Goal: Task Accomplishment & Management: Use online tool/utility

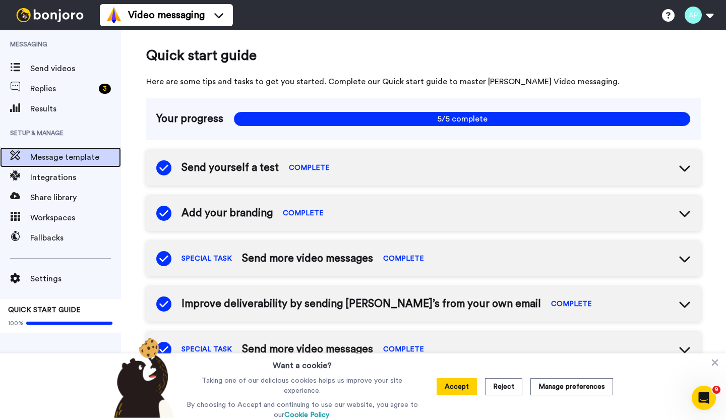
click at [72, 160] on span "Message template" at bounding box center [75, 157] width 91 height 12
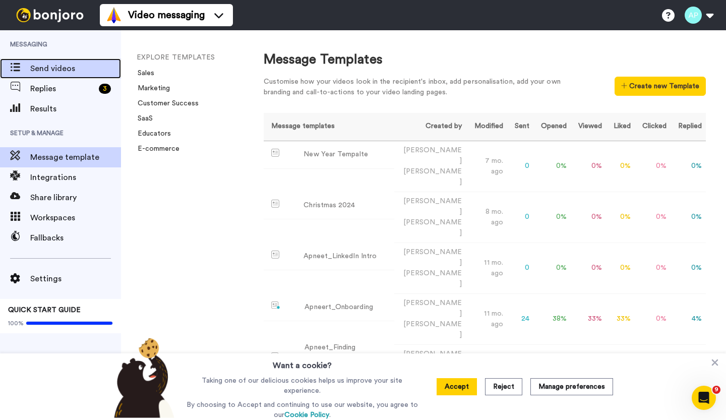
click at [37, 68] on span "Send videos" at bounding box center [75, 69] width 91 height 12
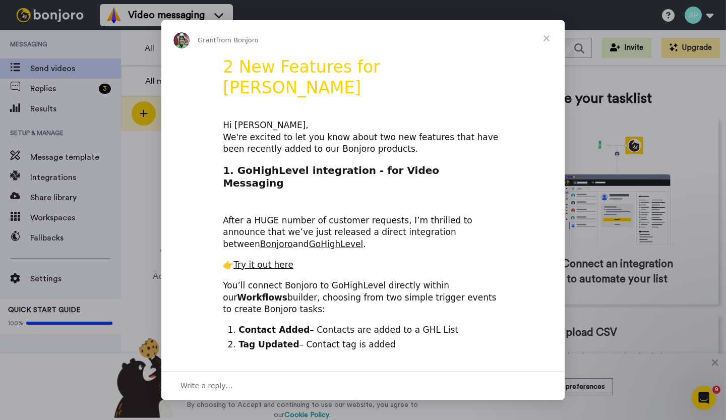
drag, startPoint x: 725, startPoint y: 183, endPoint x: 725, endPoint y: 178, distance: 5.1
click at [725, 178] on div "Intercom messenger" at bounding box center [363, 210] width 726 height 420
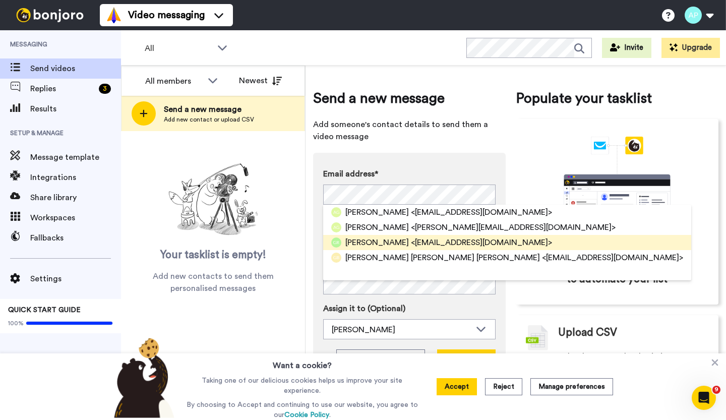
click at [377, 242] on span "Gurpreet Rakhra" at bounding box center [377, 242] width 64 height 12
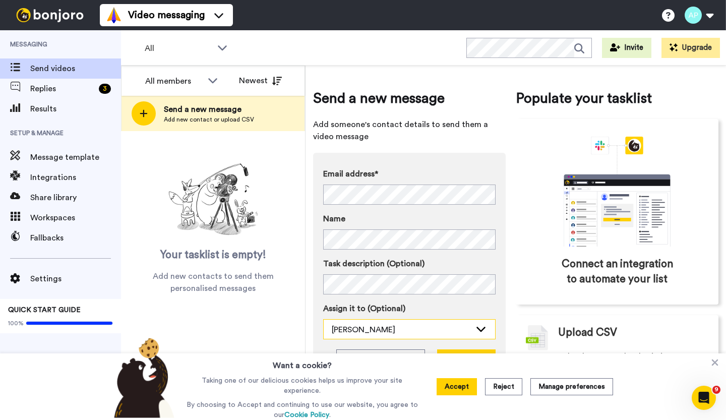
click at [479, 330] on icon at bounding box center [481, 329] width 12 height 10
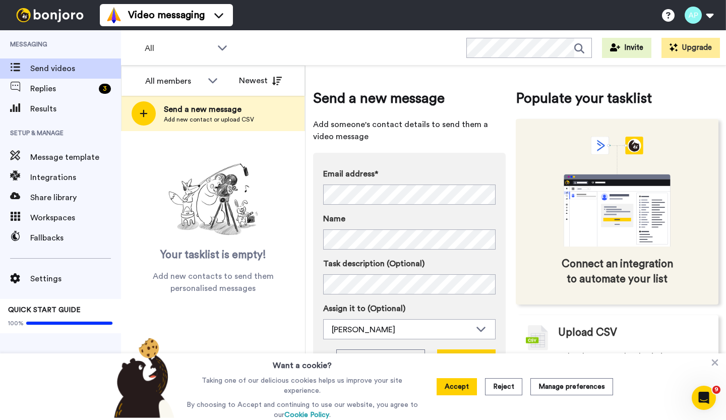
click at [517, 293] on div "Connect an integration to automate your list" at bounding box center [617, 212] width 203 height 186
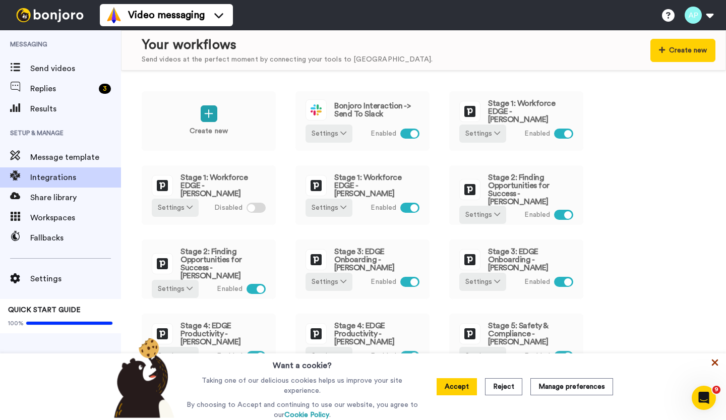
click at [713, 363] on icon at bounding box center [715, 362] width 7 height 7
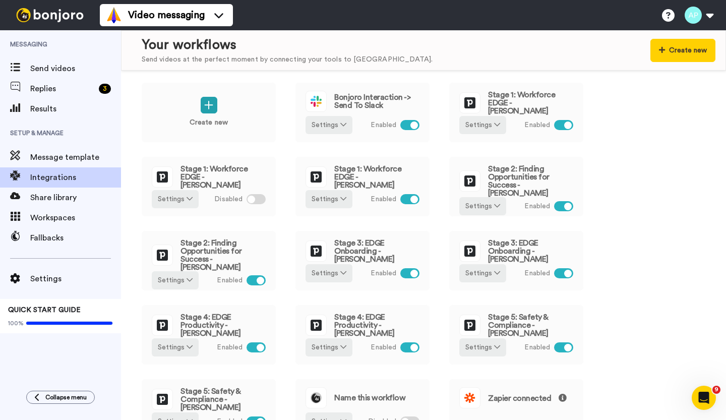
scroll to position [7, 0]
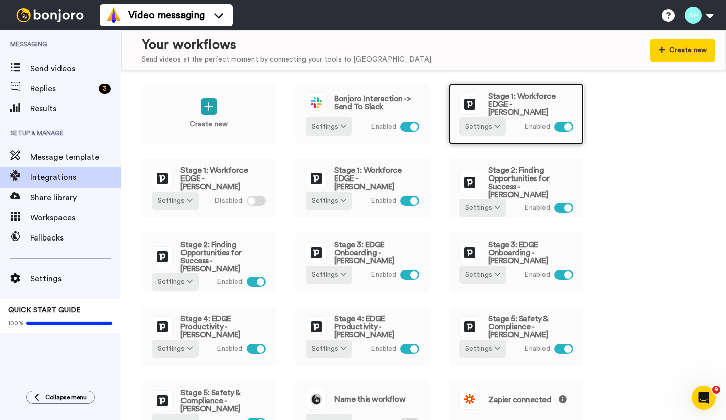
click at [505, 104] on span "Stage 1: Workforce EDGE - Apneet" at bounding box center [530, 104] width 85 height 24
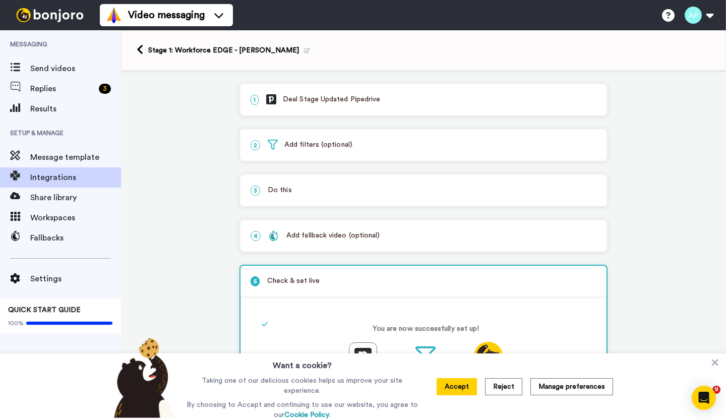
click at [725, 365] on div "Want a cookie? Taking one of our delicious cookies helps us improve your site e…" at bounding box center [363, 386] width 726 height 67
click at [714, 364] on icon at bounding box center [715, 362] width 7 height 7
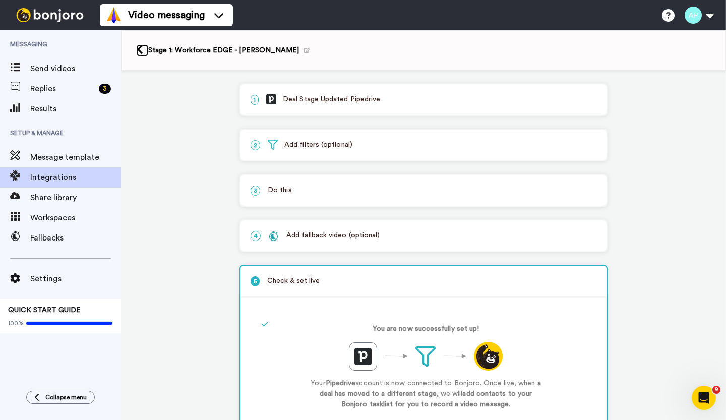
click at [137, 52] on icon at bounding box center [140, 49] width 7 height 11
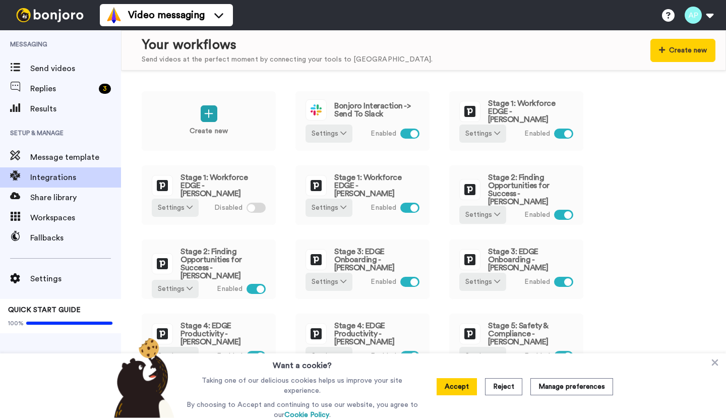
click at [66, 69] on span "Send videos" at bounding box center [75, 69] width 91 height 12
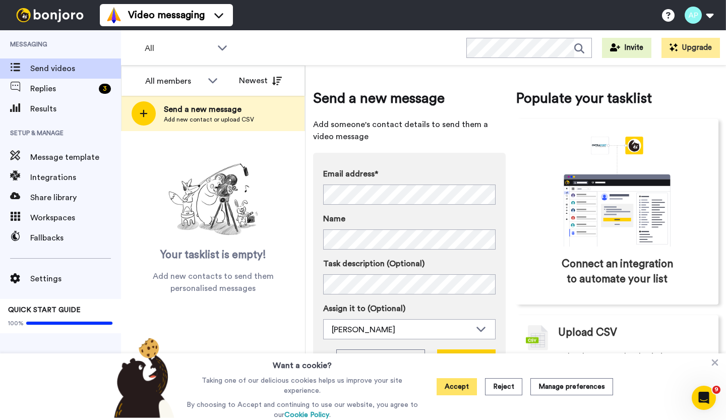
click at [460, 389] on button "Accept" at bounding box center [457, 386] width 40 height 17
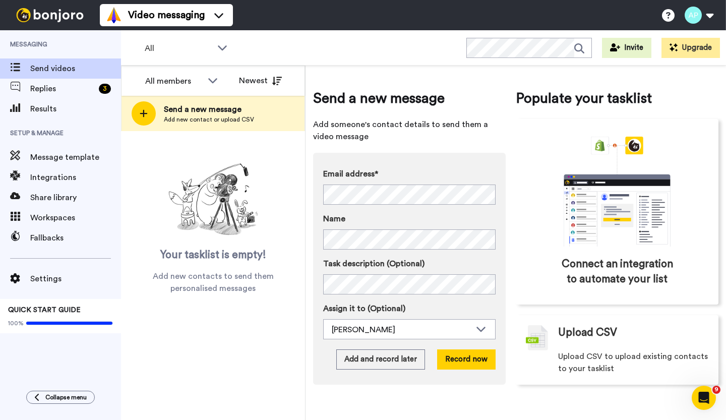
click at [294, 223] on div "Your tasklist is empty! Add new contacts to send them personalised messages" at bounding box center [213, 226] width 184 height 135
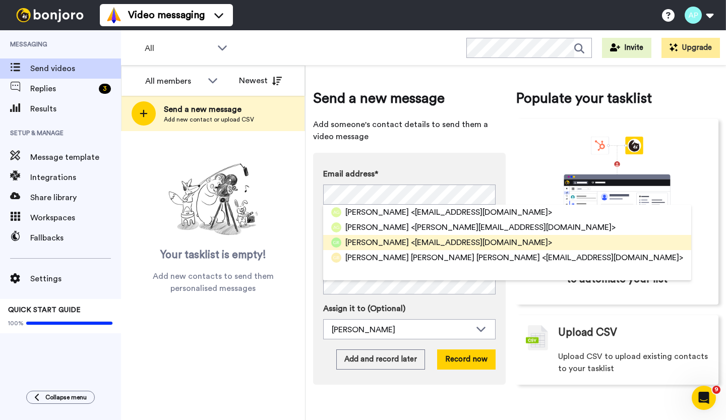
click at [364, 241] on span "[PERSON_NAME]" at bounding box center [377, 242] width 64 height 12
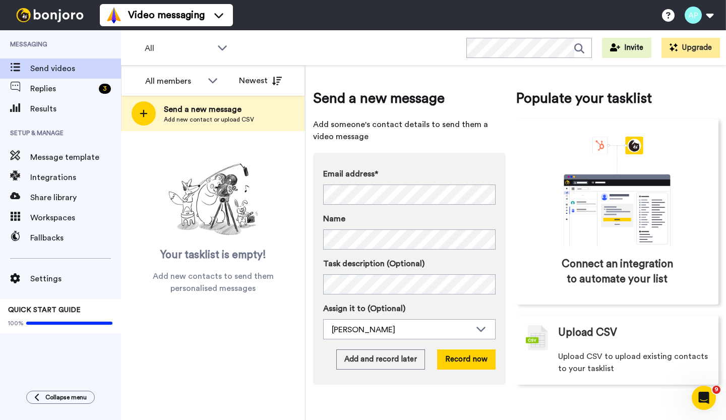
click at [364, 241] on div "Email address* [PERSON_NAME] <[EMAIL_ADDRESS][DOMAIN_NAME]> [PERSON_NAME] <[PER…" at bounding box center [409, 209] width 172 height 82
click at [404, 360] on button "Add and record later" at bounding box center [380, 359] width 89 height 20
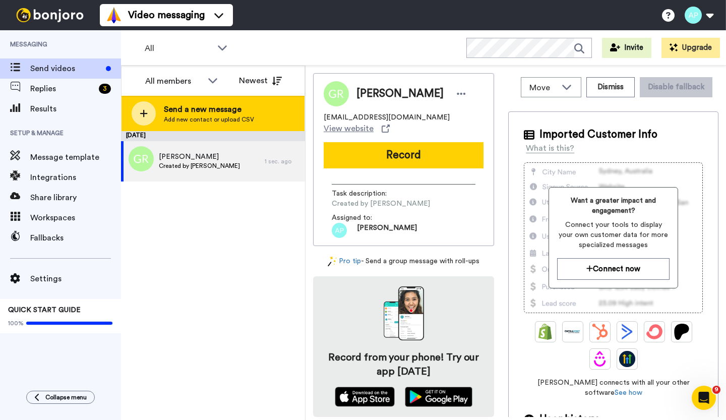
click at [139, 115] on div at bounding box center [144, 113] width 24 height 24
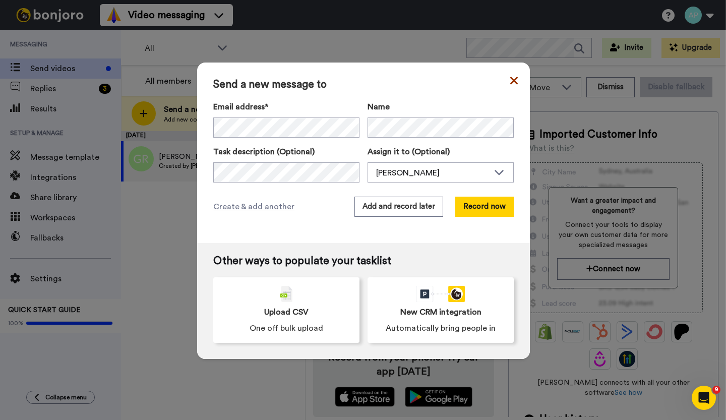
click at [510, 85] on icon at bounding box center [514, 81] width 8 height 12
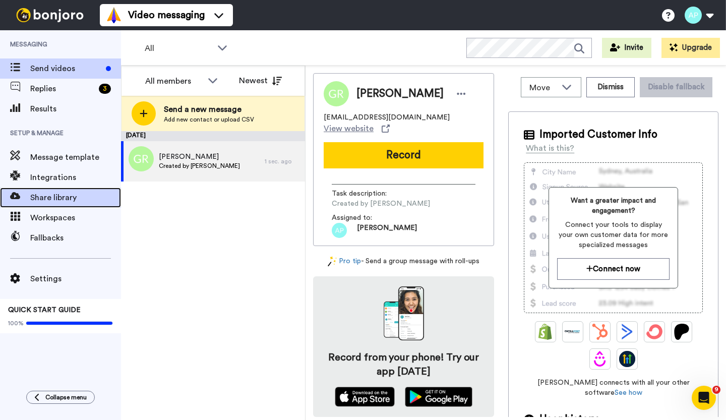
click at [66, 200] on span "Share library" at bounding box center [75, 198] width 91 height 12
